Goal: Information Seeking & Learning: Check status

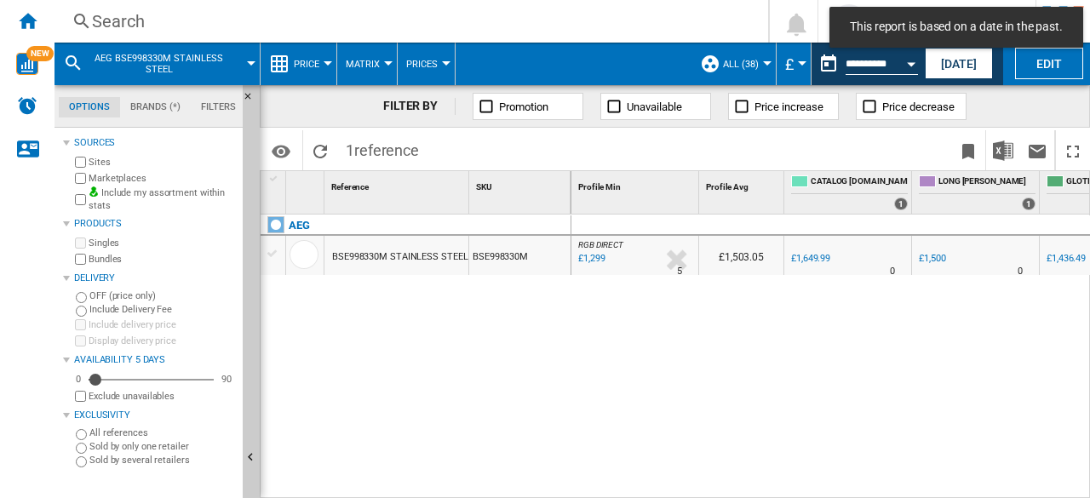
click at [140, 25] on div "Search" at bounding box center [408, 21] width 632 height 24
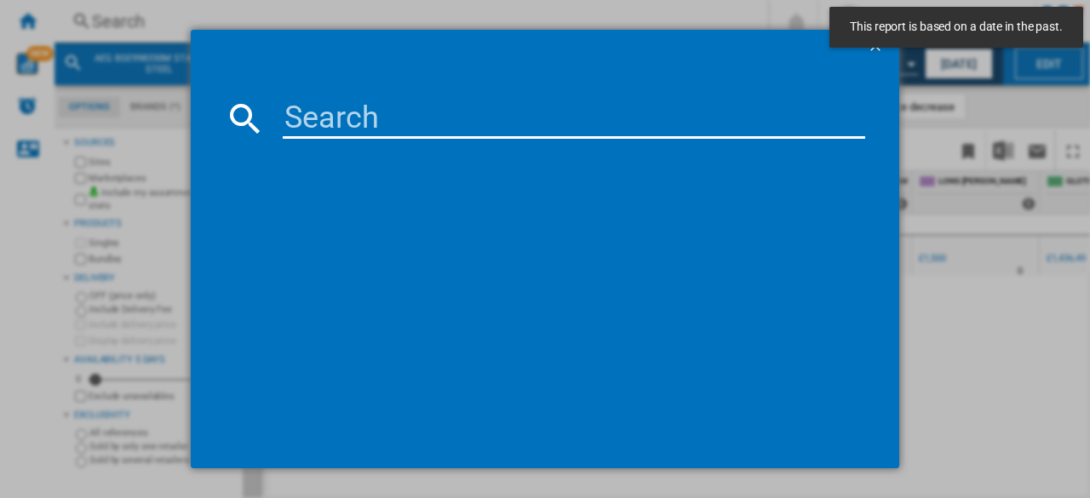
click at [393, 123] on input at bounding box center [574, 118] width 582 height 41
paste input "TCH74B01CB"
type input "TCH74B01CB"
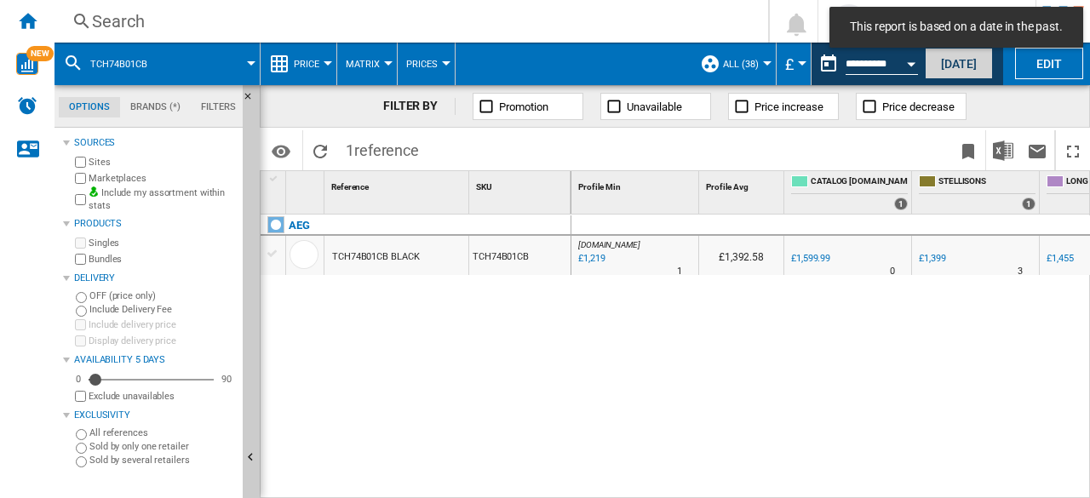
click at [937, 66] on button "[DATE]" at bounding box center [959, 64] width 68 height 32
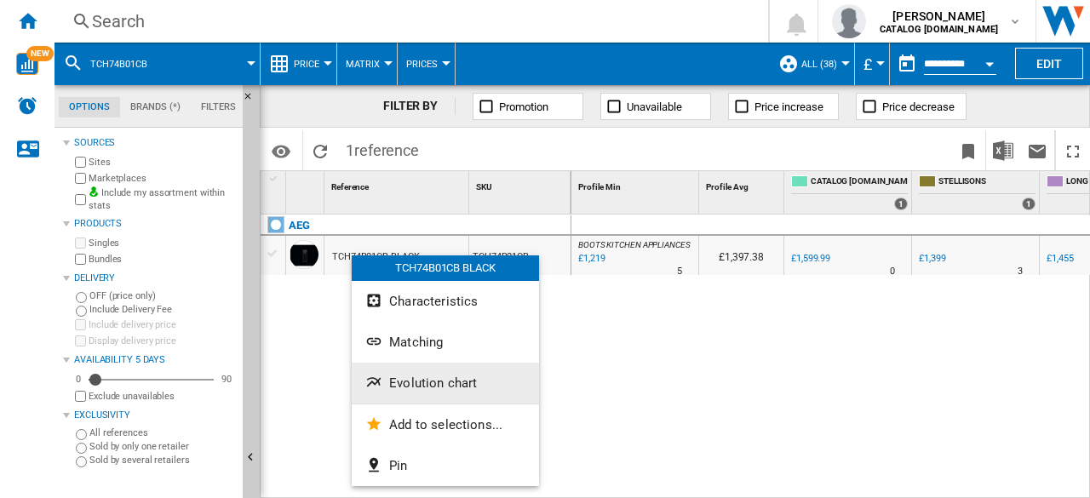
click at [412, 388] on span "Evolution chart" at bounding box center [433, 383] width 88 height 15
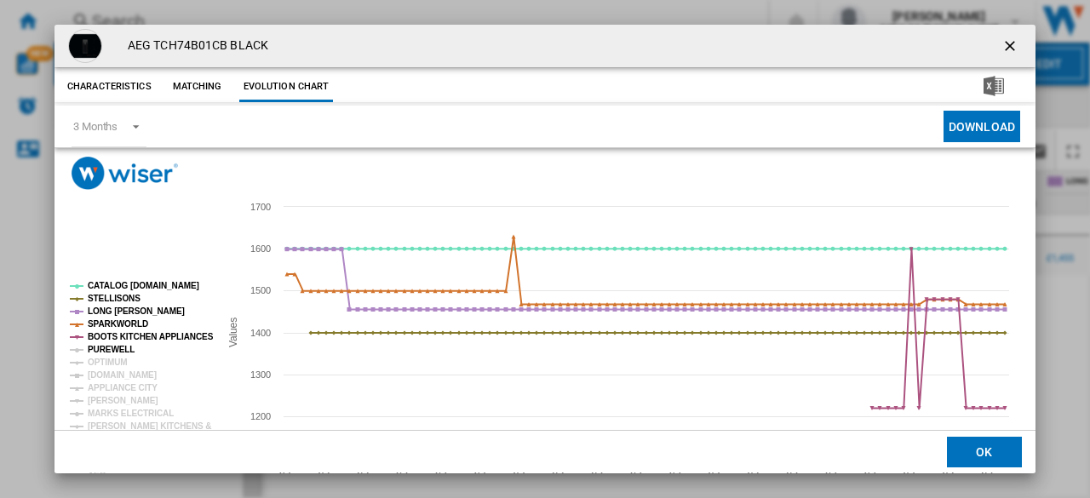
click at [99, 350] on tspan "PUREWELL" at bounding box center [111, 349] width 47 height 9
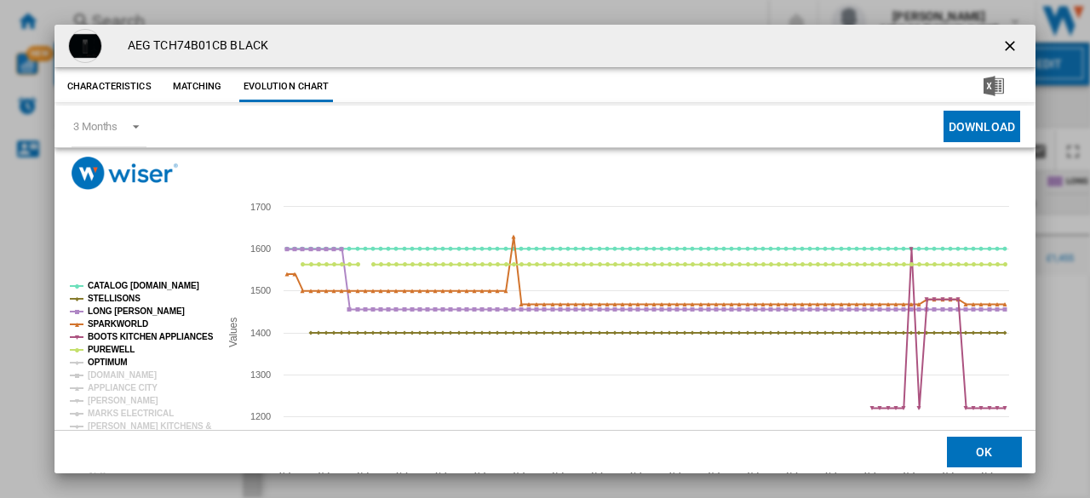
click at [99, 359] on tspan "OPTIMUM" at bounding box center [108, 362] width 40 height 9
click at [100, 374] on tspan "[DOMAIN_NAME]" at bounding box center [122, 374] width 69 height 9
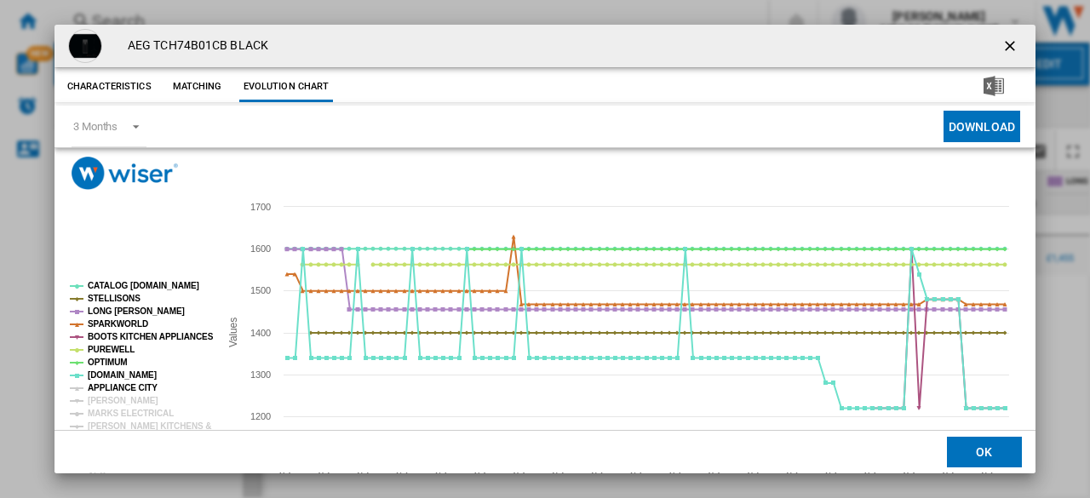
click at [105, 386] on tspan "APPLIANCE CITY" at bounding box center [123, 387] width 70 height 9
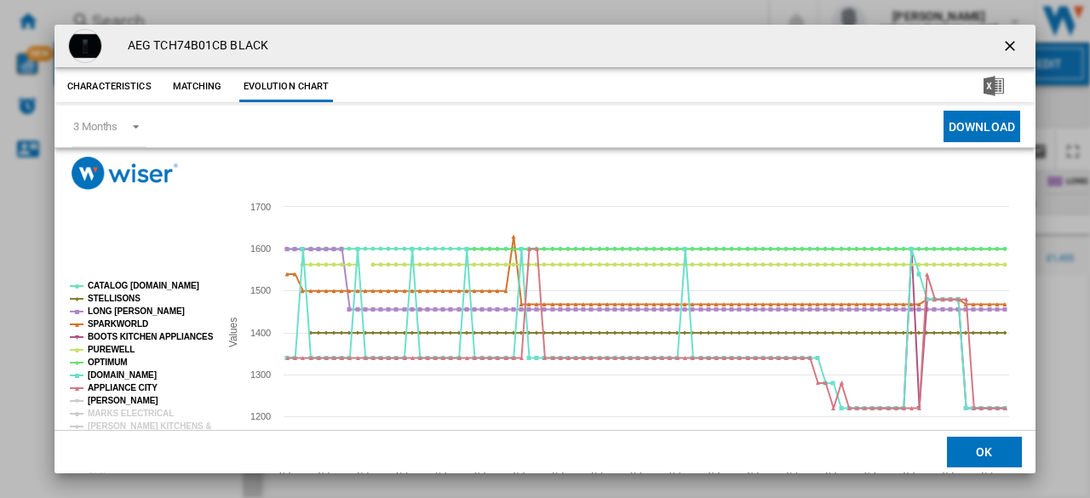
click at [106, 398] on tspan "[PERSON_NAME]" at bounding box center [123, 400] width 71 height 9
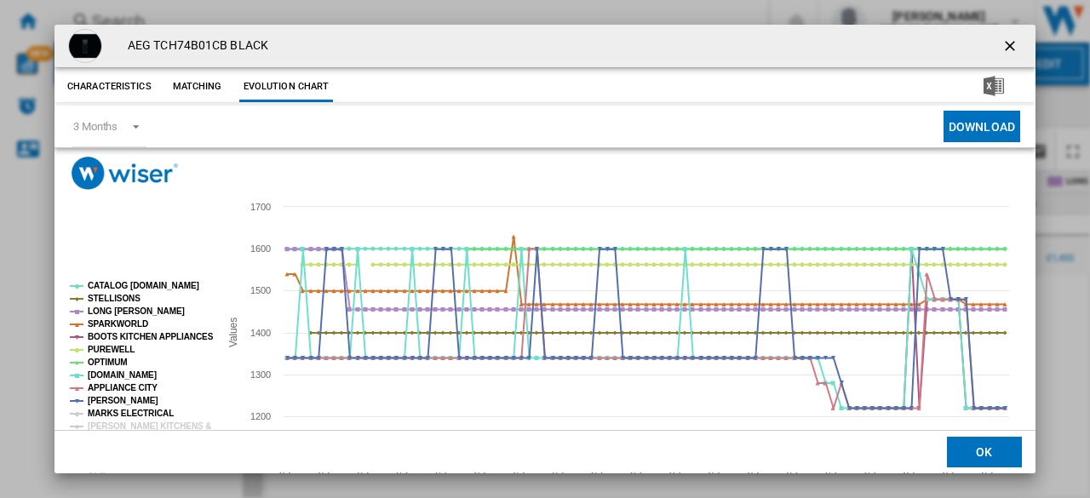
click at [106, 411] on tspan "MARKS ELECTRICAL" at bounding box center [131, 413] width 86 height 9
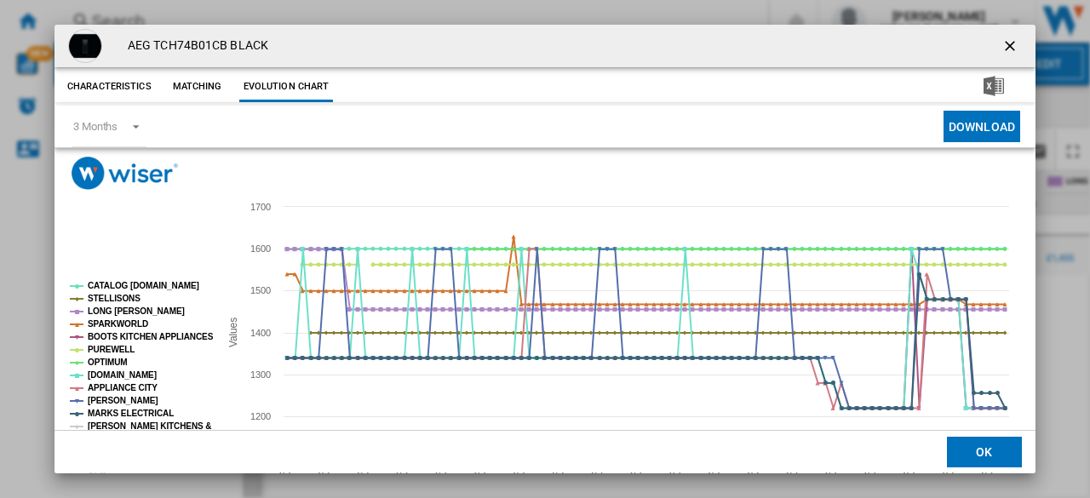
click at [108, 422] on tspan "[PERSON_NAME] KITCHENS &" at bounding box center [149, 426] width 123 height 9
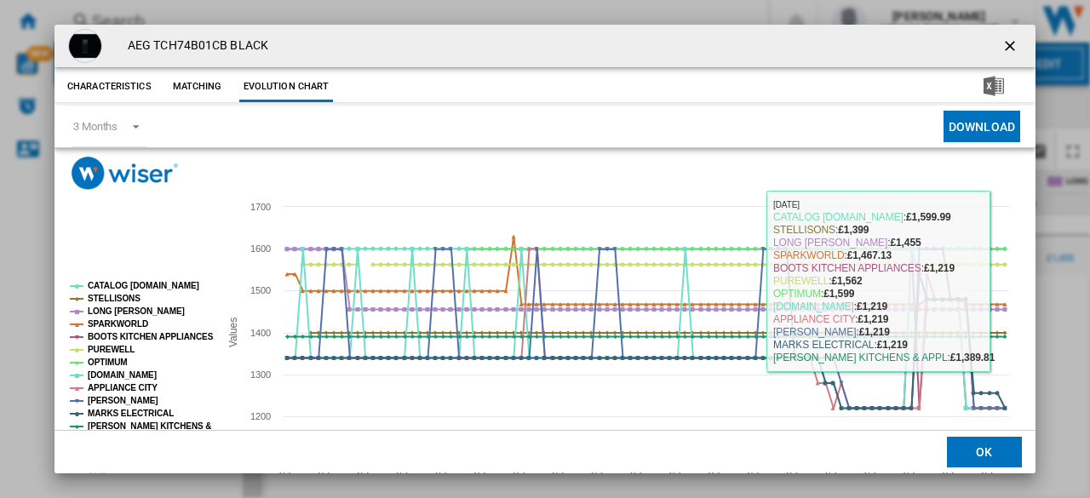
scroll to position [100, 0]
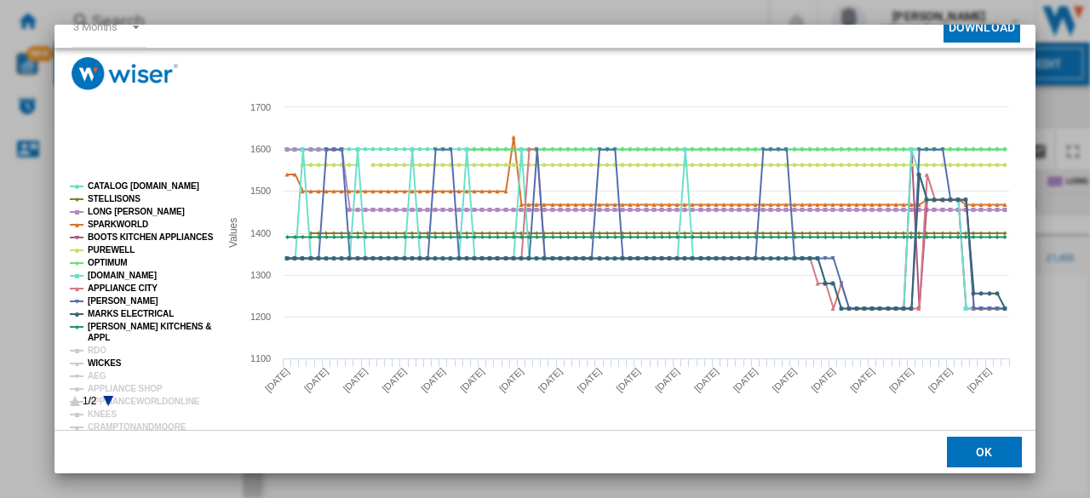
click at [94, 354] on tspan "RDO" at bounding box center [97, 350] width 19 height 9
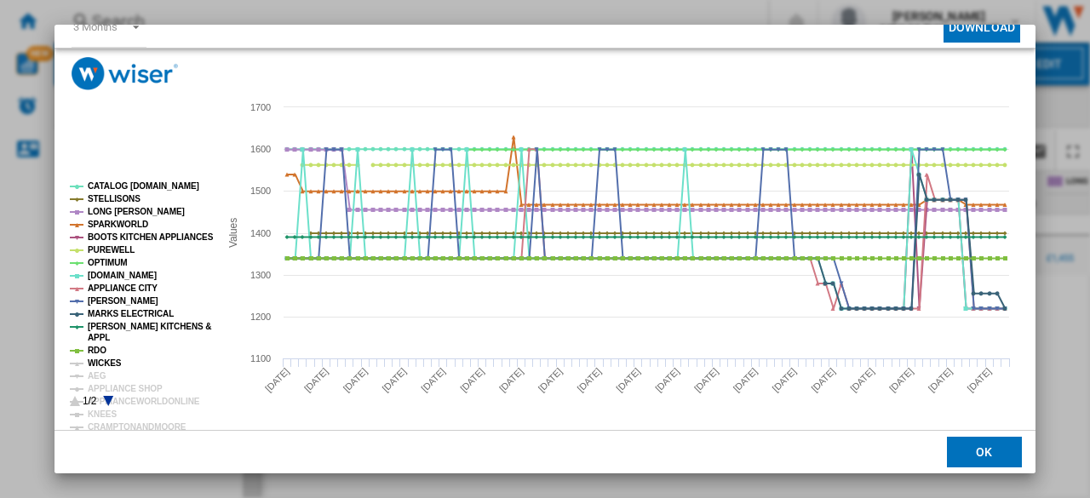
click at [95, 360] on tspan "WICKES" at bounding box center [105, 363] width 34 height 9
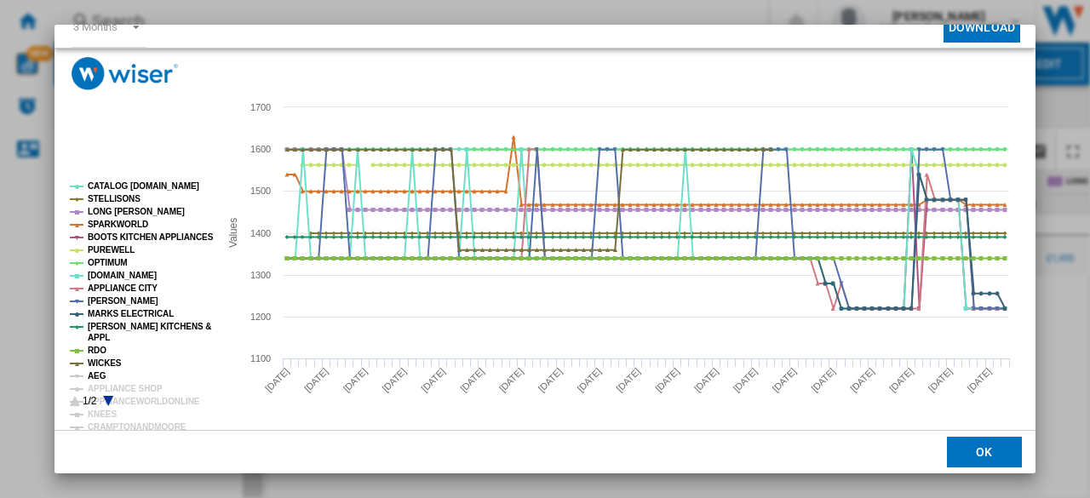
click at [95, 374] on tspan "AEG" at bounding box center [97, 375] width 19 height 9
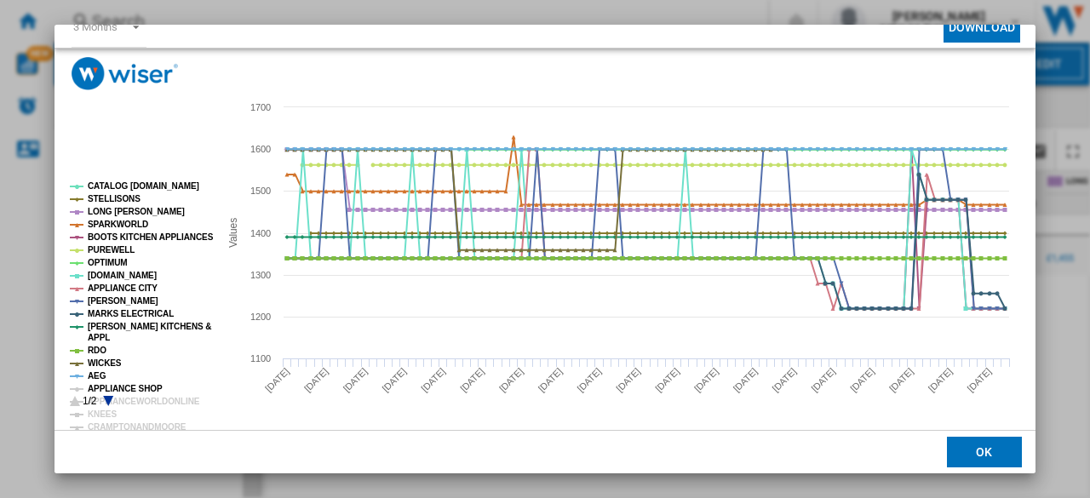
click at [100, 384] on tspan "APPLIANCE SHOP" at bounding box center [125, 388] width 75 height 9
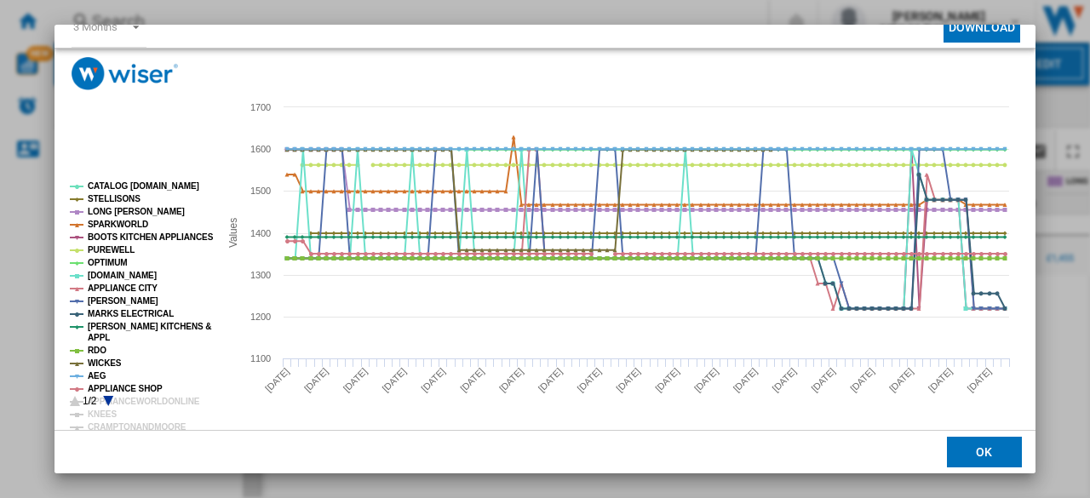
click at [107, 399] on icon "Product popup" at bounding box center [108, 401] width 10 height 10
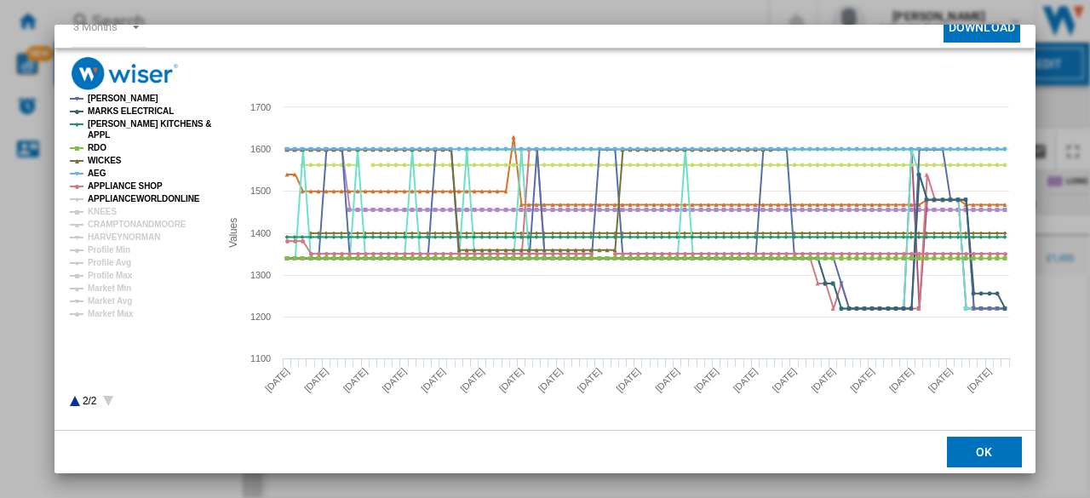
click at [124, 204] on tspan "APPLIANCEWORLDONLINE" at bounding box center [144, 198] width 112 height 9
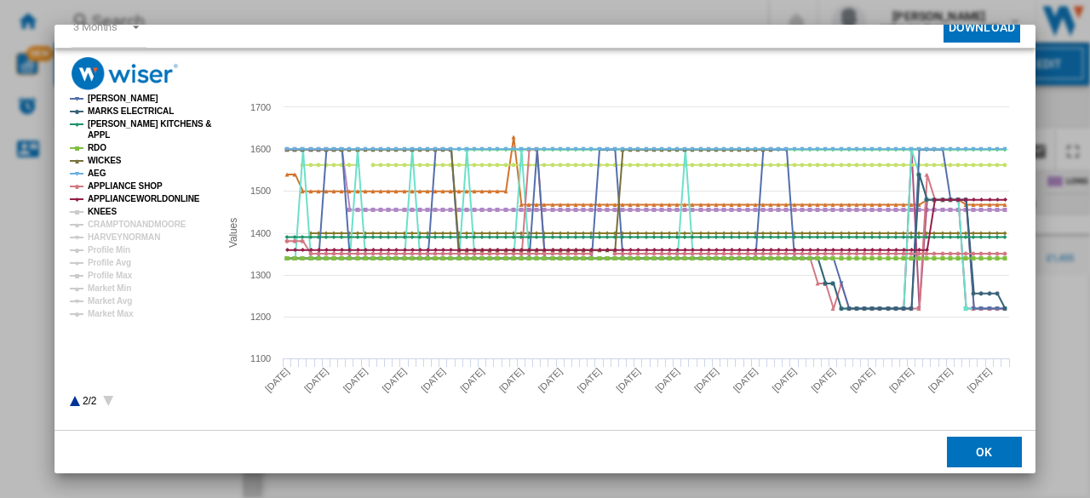
click at [103, 209] on tspan "KNEES" at bounding box center [102, 211] width 29 height 9
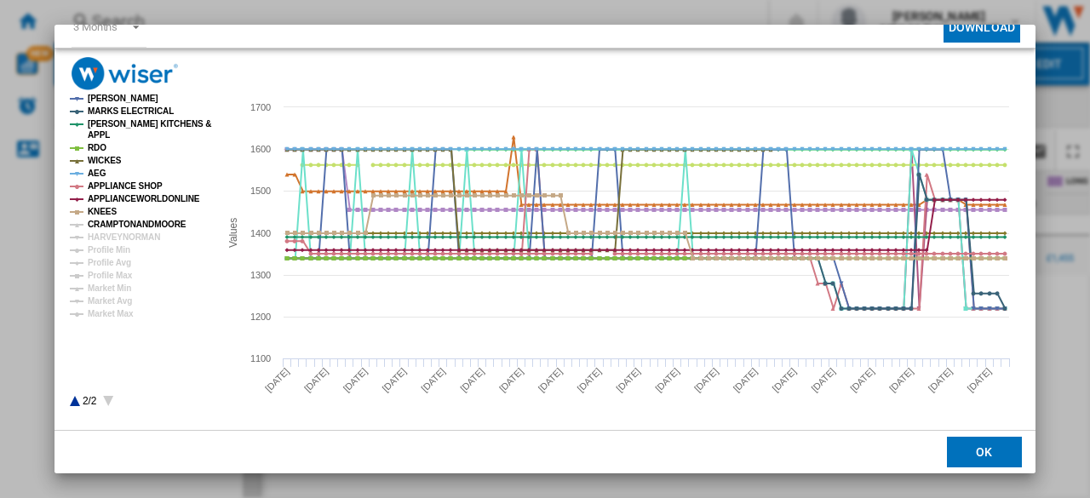
click at [106, 227] on tspan "CRAMPTONANDMOORE" at bounding box center [137, 224] width 99 height 9
click at [108, 235] on tspan "HARVEYNORMAN" at bounding box center [124, 236] width 72 height 9
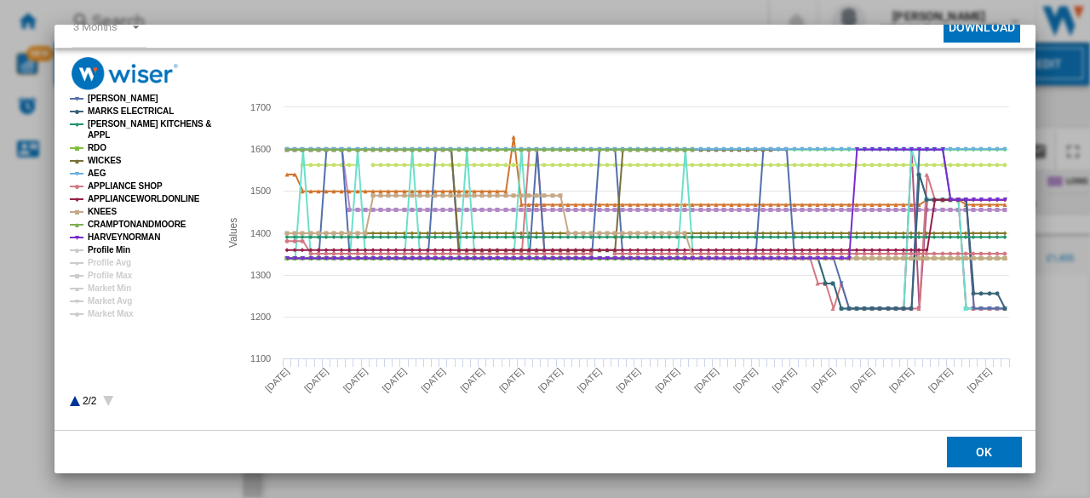
click at [107, 246] on tspan "Profile Min" at bounding box center [109, 249] width 43 height 9
